Goal: Task Accomplishment & Management: Manage account settings

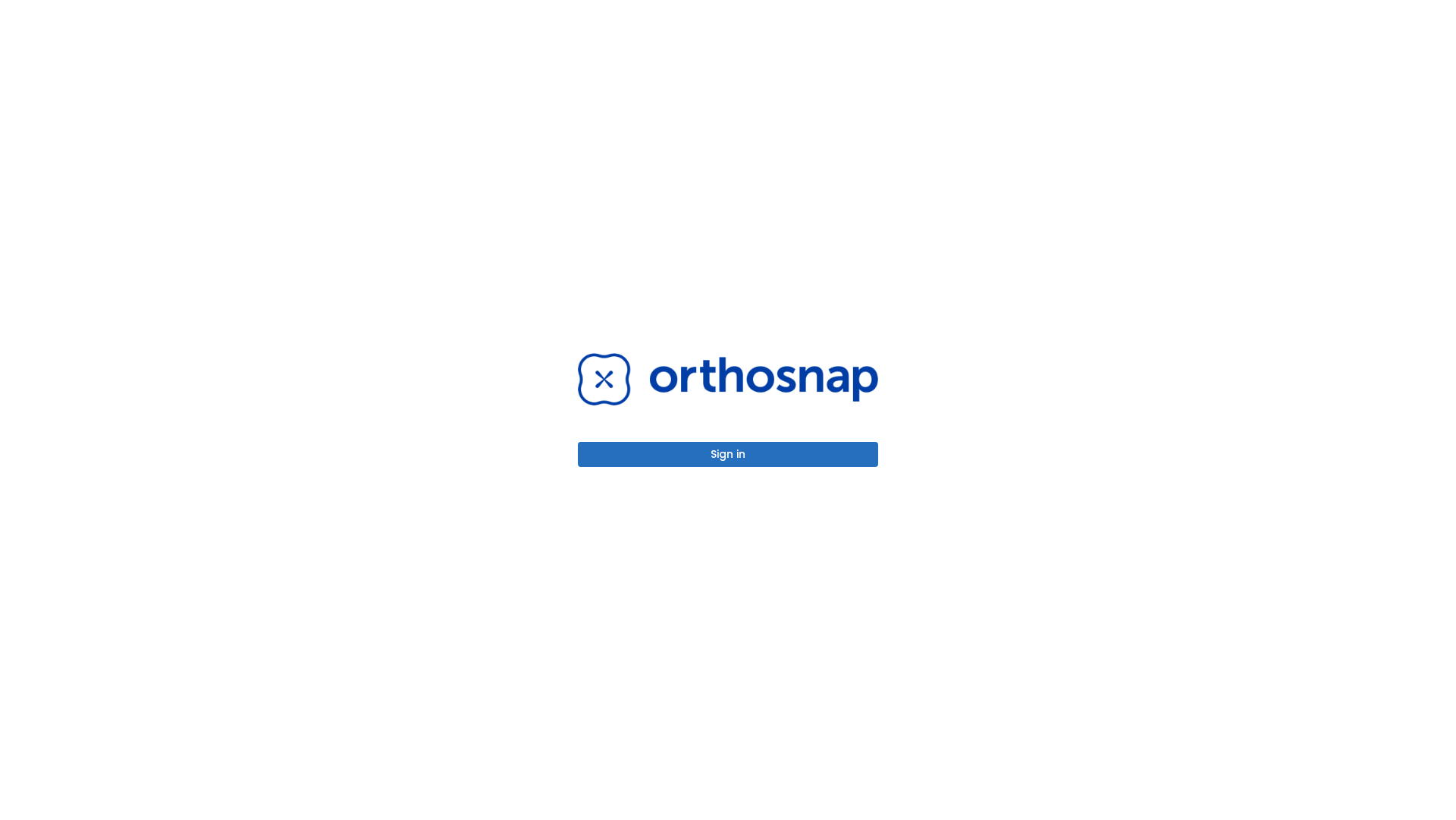
click at [728, 453] on button "Sign in" at bounding box center [728, 454] width 301 height 25
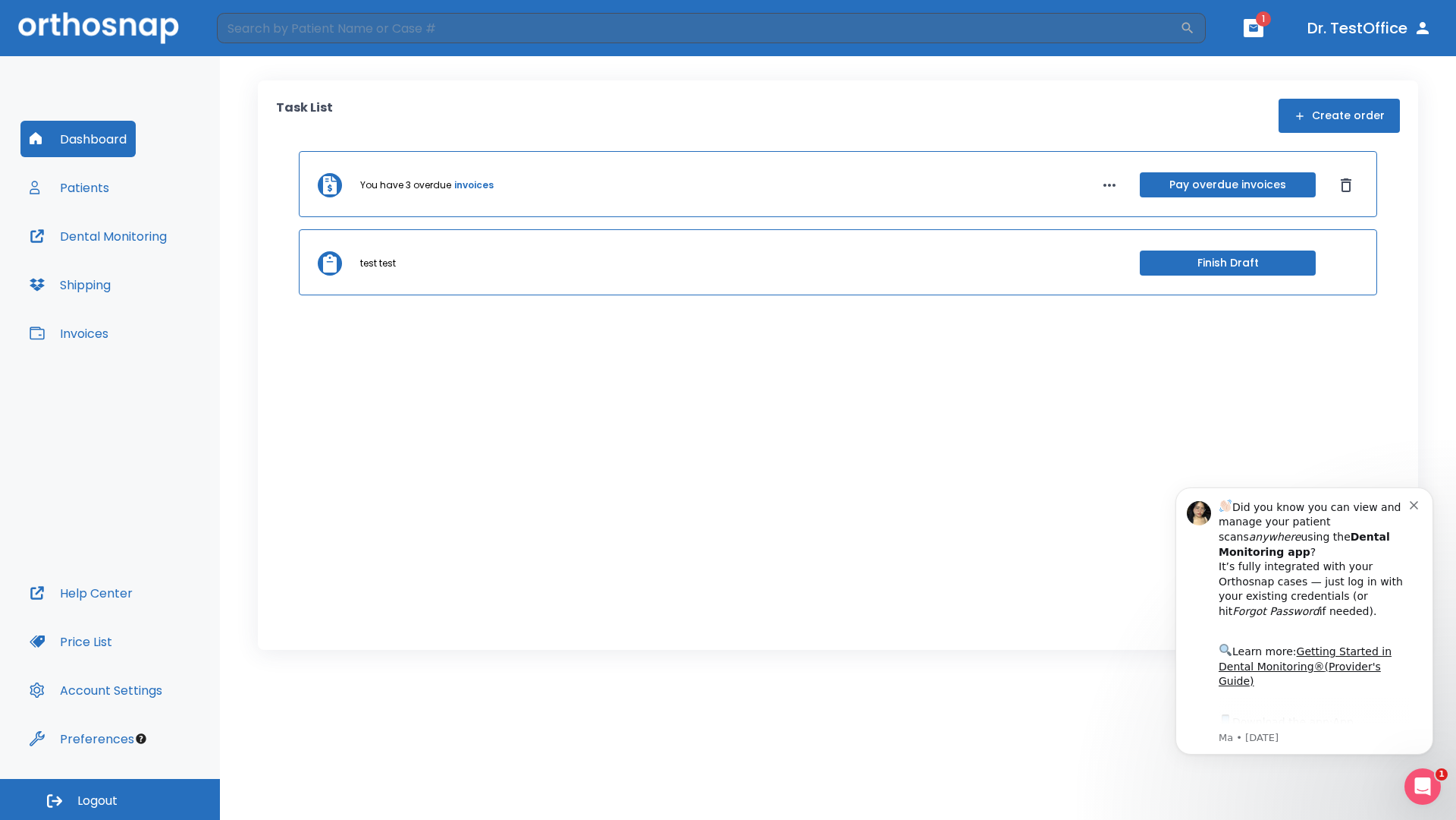
click at [110, 799] on span "Logout" at bounding box center [97, 800] width 40 height 16
